Goal: Transaction & Acquisition: Purchase product/service

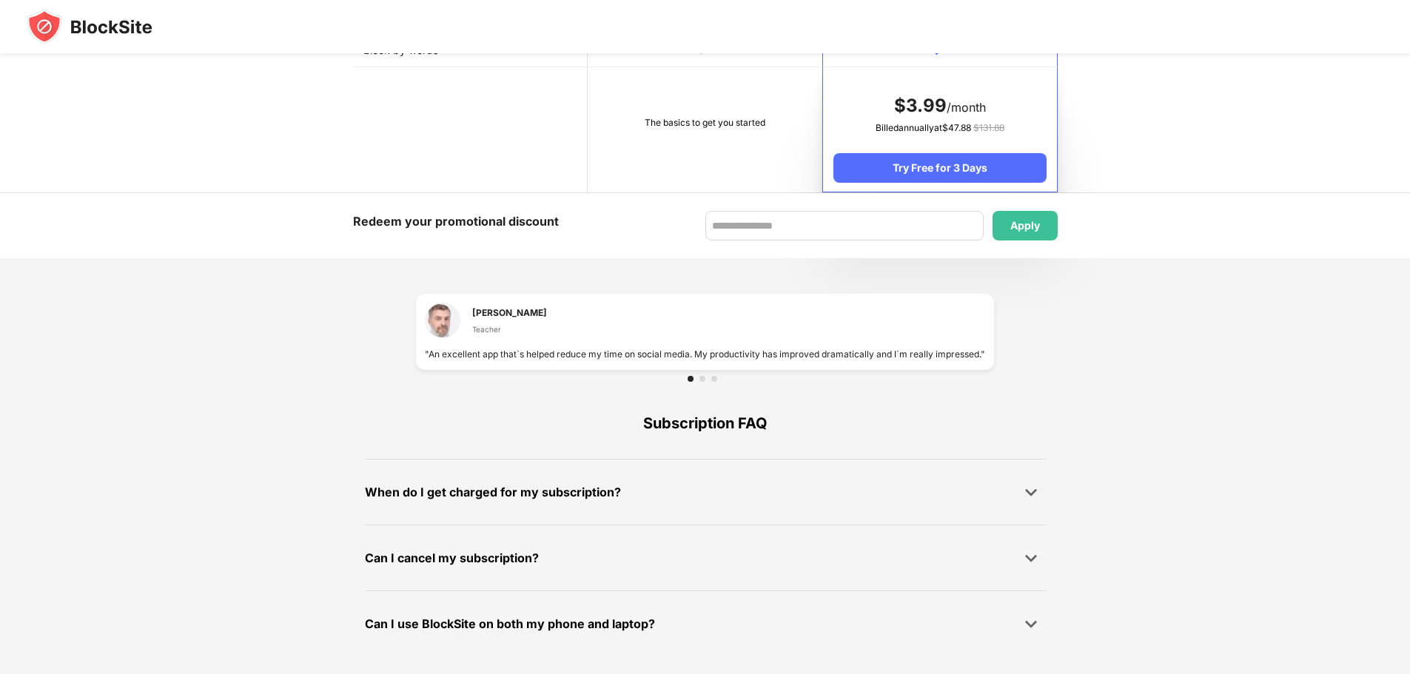
scroll to position [547, 0]
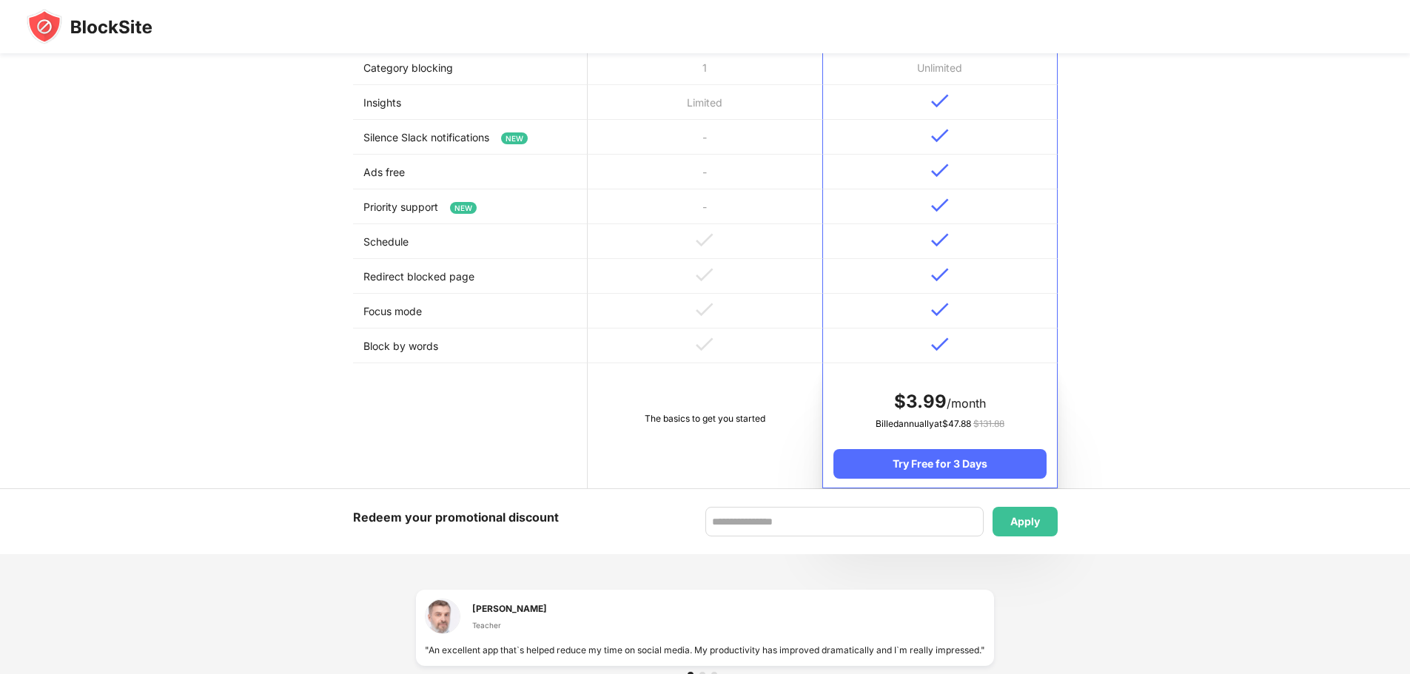
click at [606, 268] on td at bounding box center [705, 276] width 235 height 35
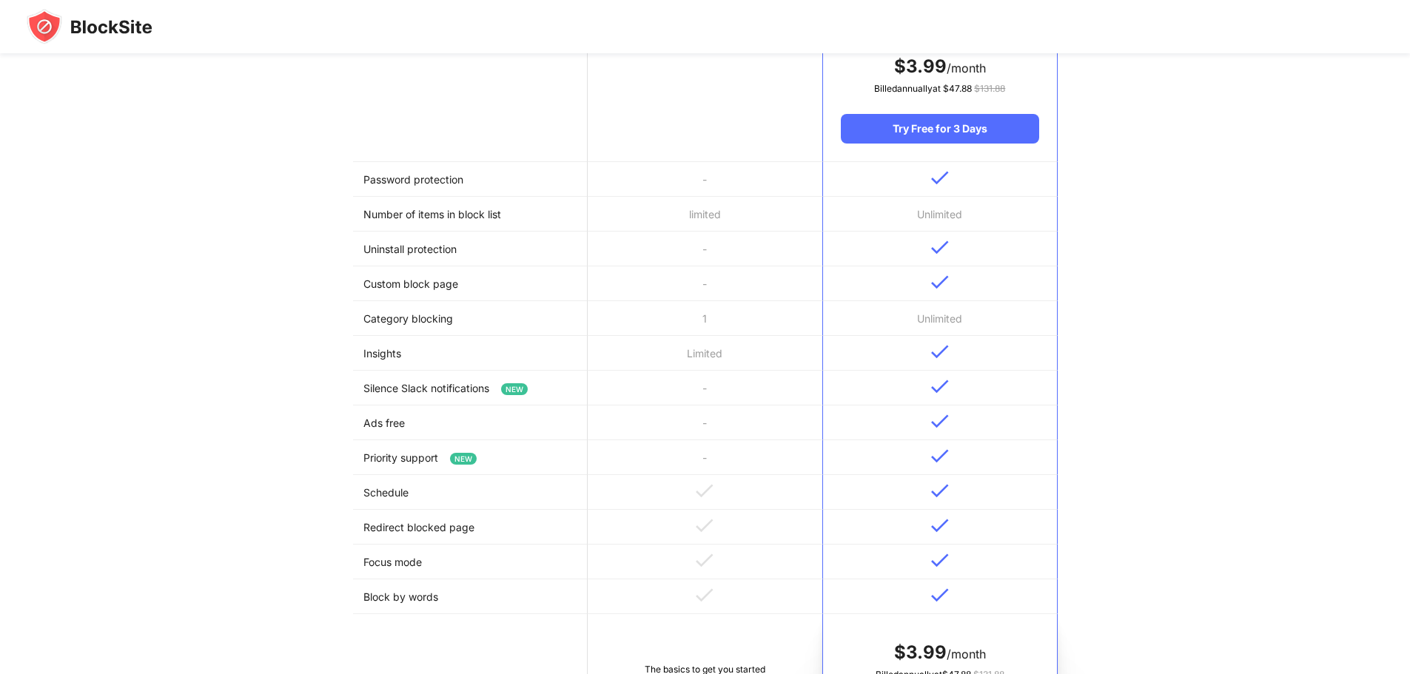
scroll to position [0, 0]
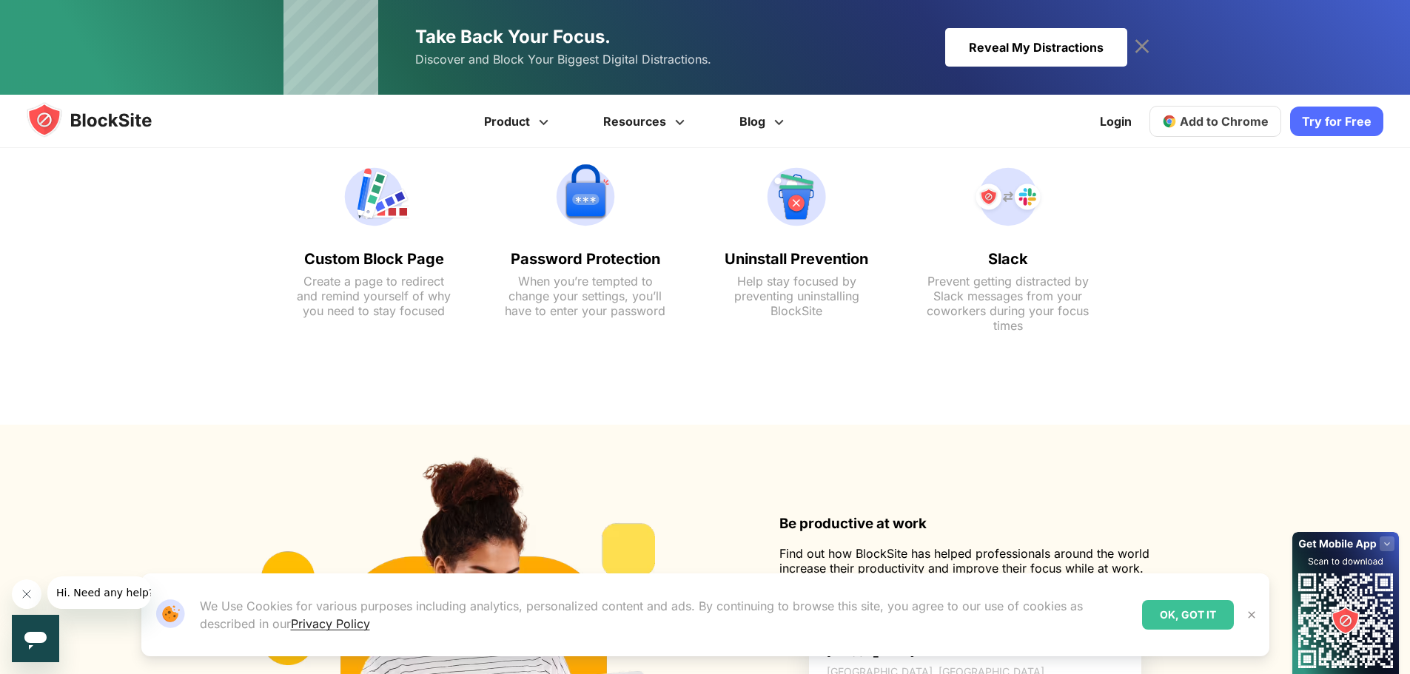
click at [1132, 47] on icon at bounding box center [1142, 47] width 24 height 24
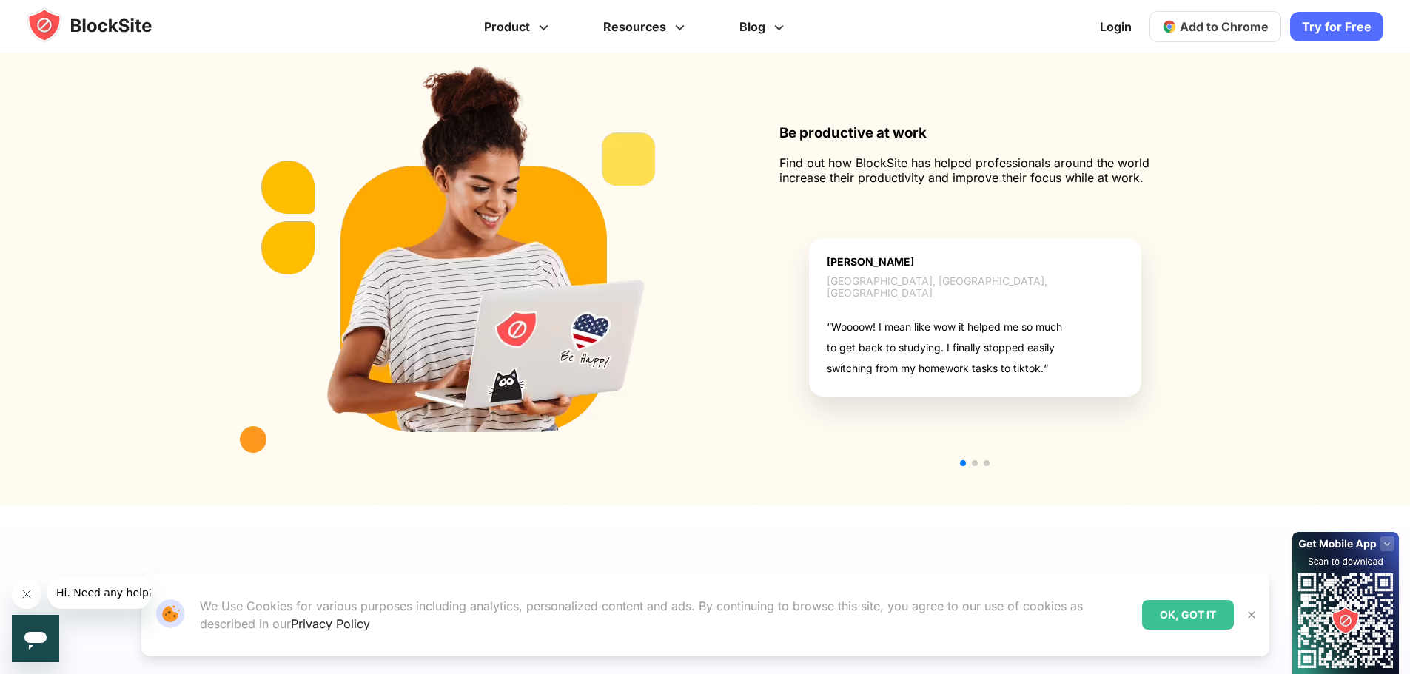
scroll to position [1184, 0]
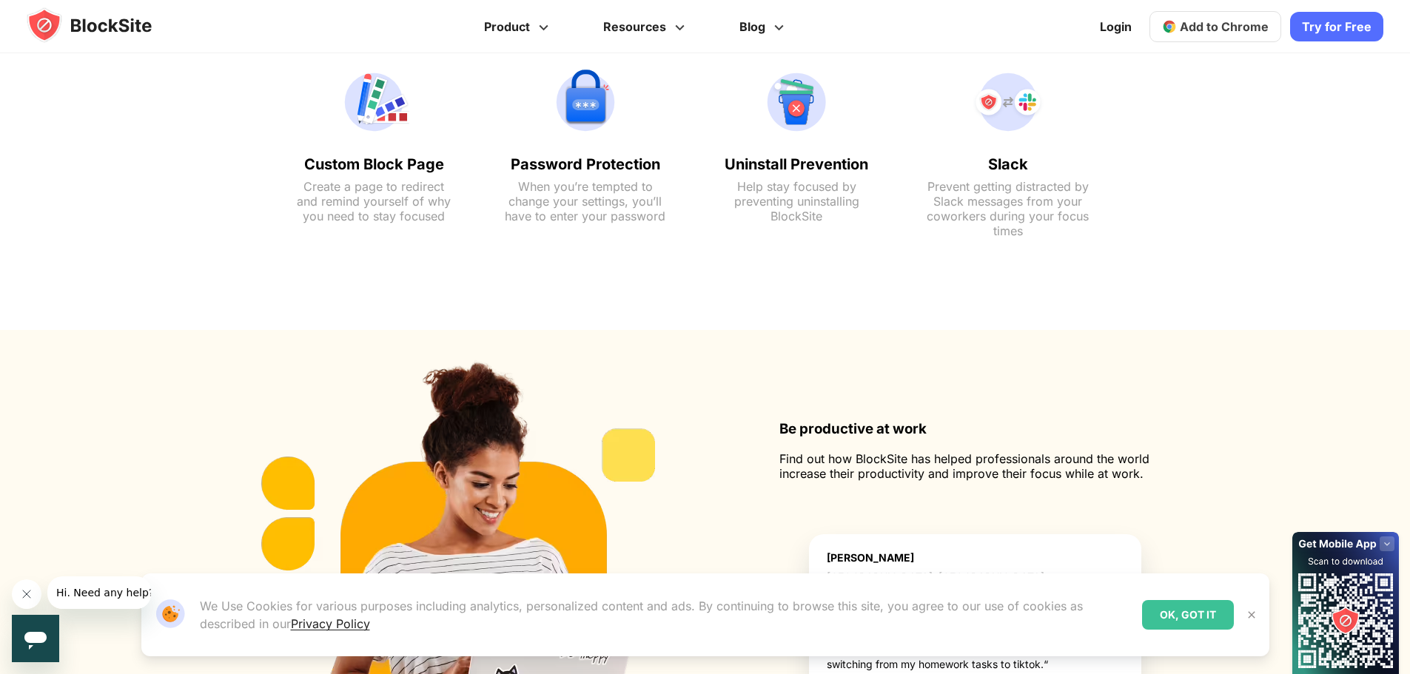
click at [747, 179] on text "Help stay focused by preventing uninstalling BlockSite" at bounding box center [796, 201] width 163 height 44
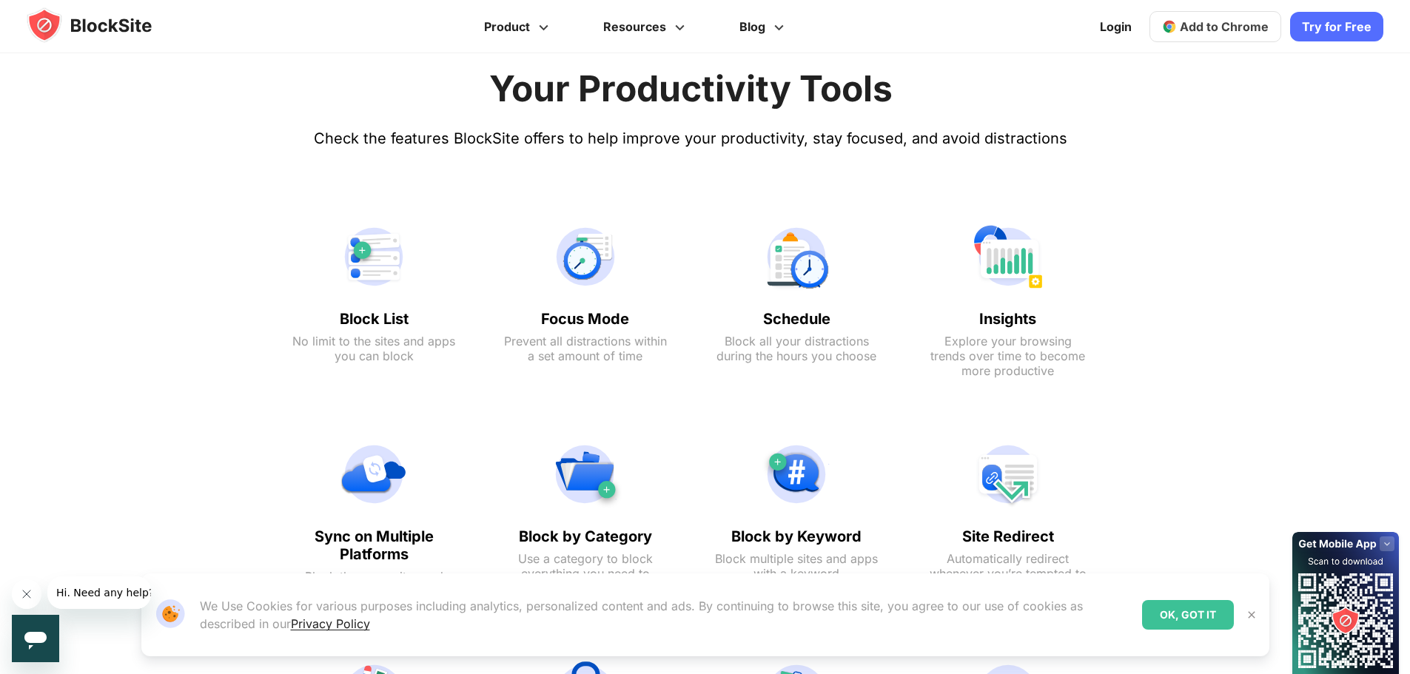
scroll to position [0, 0]
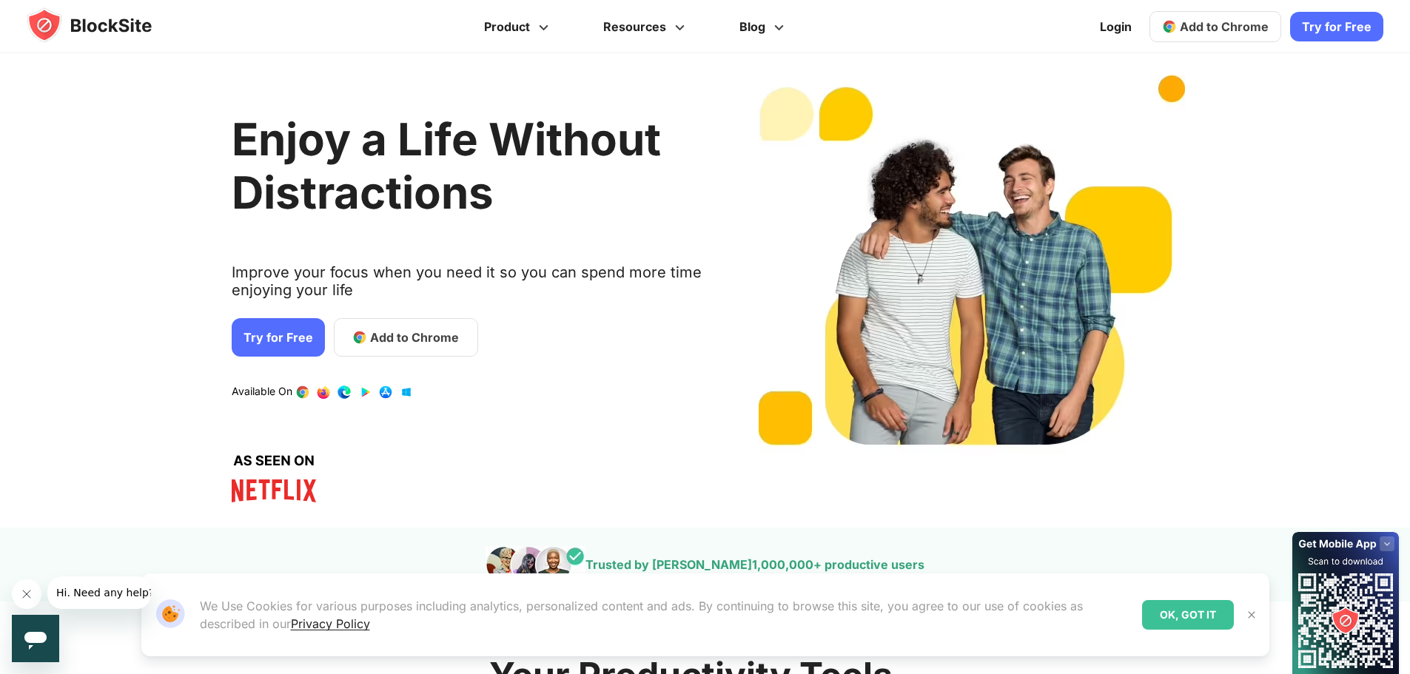
click at [1192, 618] on div "OK, GOT IT" at bounding box center [1188, 615] width 92 height 30
